Goal: Find contact information: Find contact information

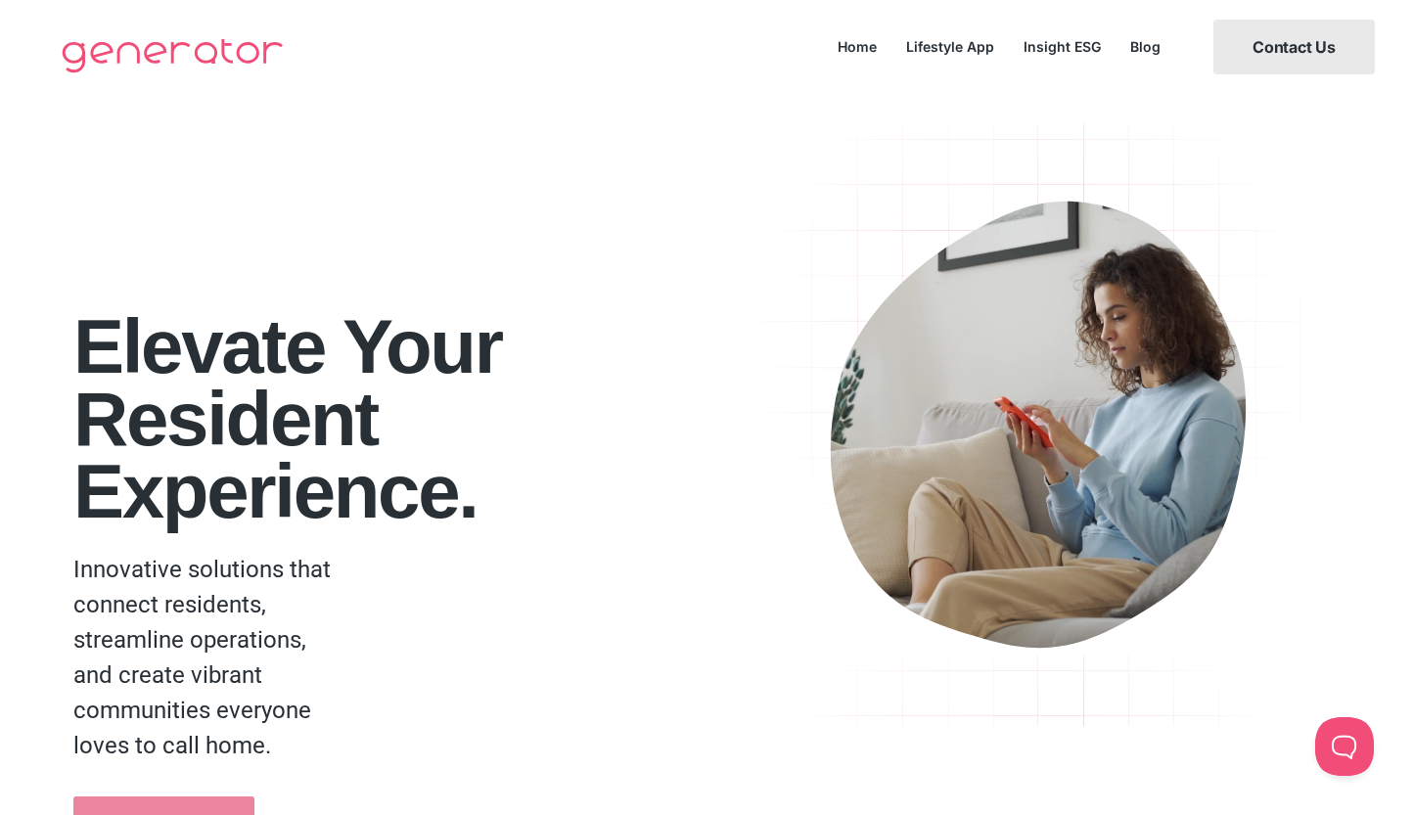
click at [1272, 41] on span "Contact Us" at bounding box center [1293, 47] width 83 height 16
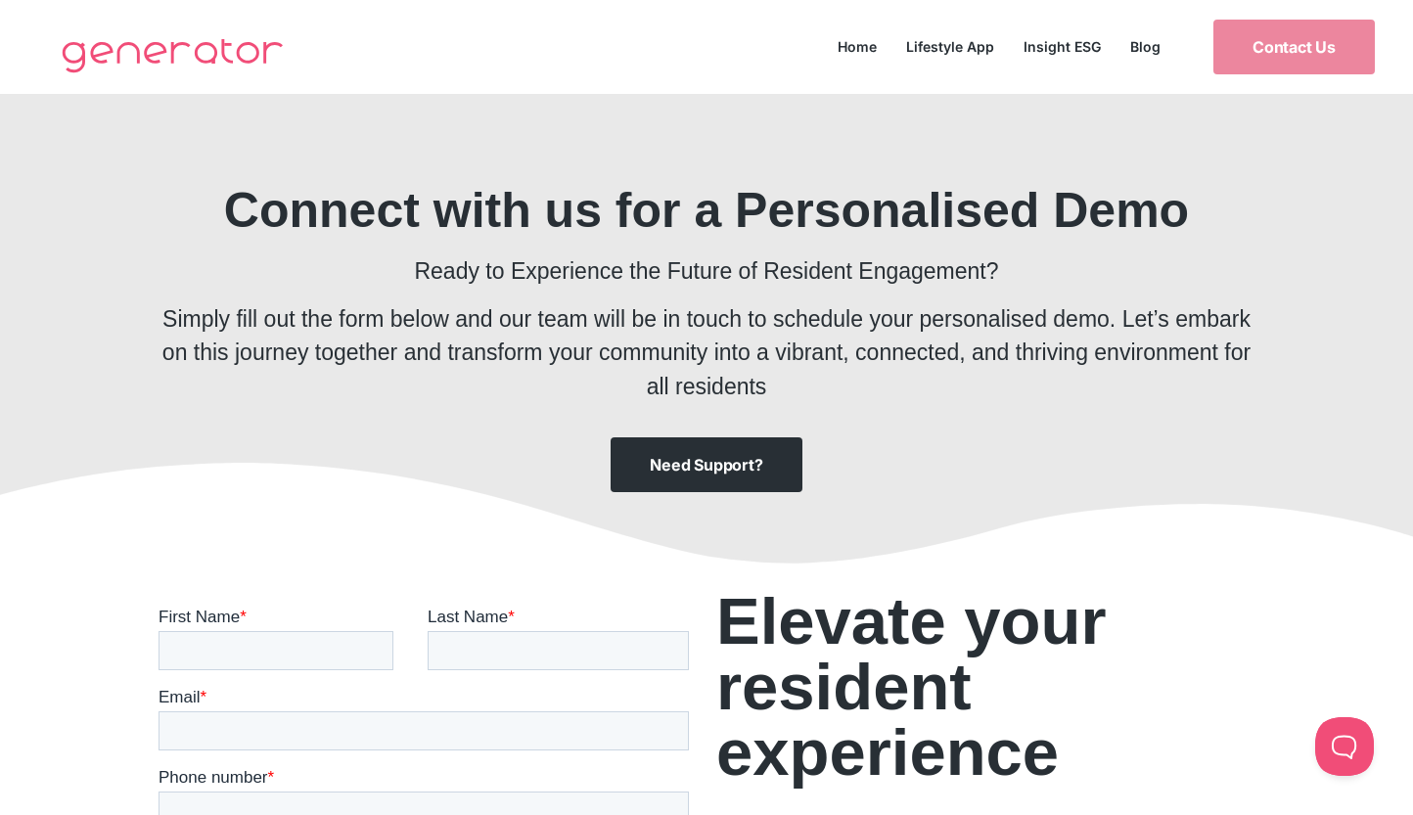
click at [727, 463] on span "Need Support?" at bounding box center [706, 465] width 113 height 16
